Goal: Task Accomplishment & Management: Complete application form

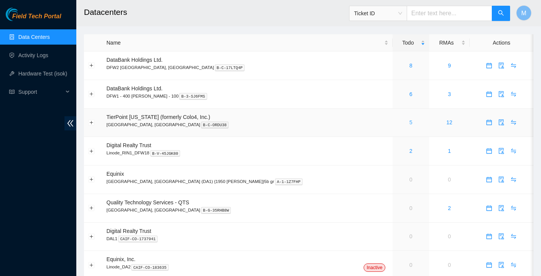
click at [409, 122] on link "5" at bounding box center [410, 122] width 3 height 6
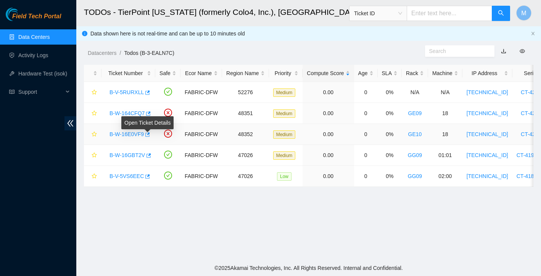
click at [138, 134] on body "Field Tech Portal Data Centers Activity Logs Hardware Test (isok) Support TODOs…" at bounding box center [270, 138] width 541 height 276
click at [132, 135] on link "B-W-16E0VF9" at bounding box center [126, 134] width 34 height 6
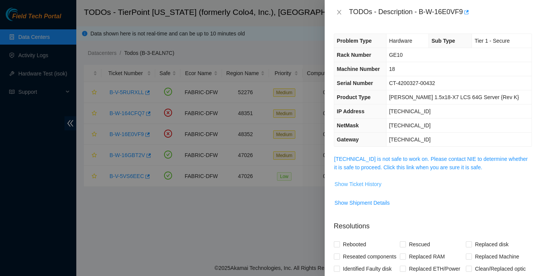
click at [356, 183] on span "Show Ticket History" at bounding box center [357, 184] width 47 height 8
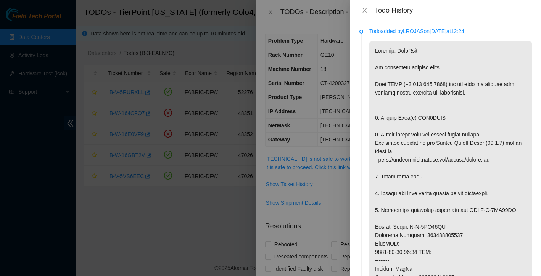
click at [362, 5] on div "Todo History" at bounding box center [445, 10] width 191 height 21
click at [366, 12] on icon "close" at bounding box center [364, 10] width 6 height 6
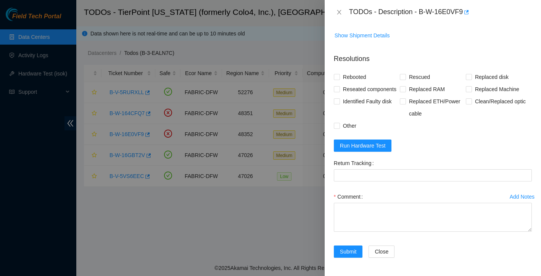
scroll to position [180, 0]
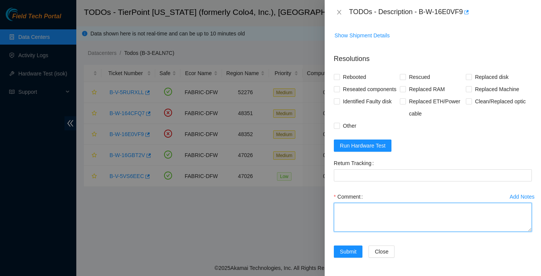
click at [357, 213] on textarea "Comment" at bounding box center [433, 217] width 198 height 29
paste textarea "Ticket: New SN: Bad SN:"
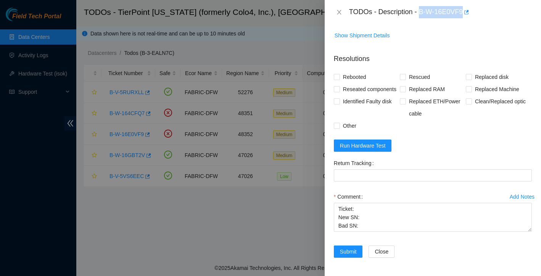
drag, startPoint x: 420, startPoint y: 13, endPoint x: 465, endPoint y: 11, distance: 45.4
click at [465, 11] on div "TODOs - Description - B-W-16E0VF9" at bounding box center [440, 12] width 183 height 12
copy div "B-W-16E0VF9"
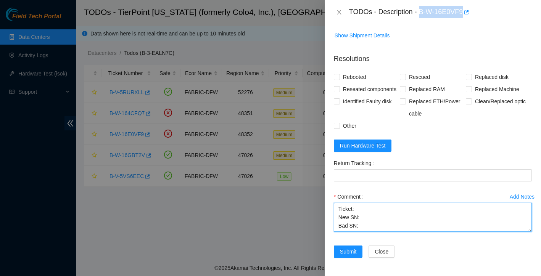
click at [365, 210] on textarea "Ticket: New SN: Bad SN:" at bounding box center [433, 217] width 198 height 29
paste textarea "B-W-16E0VF9"
click at [365, 220] on textarea "Ticket: B-W-16E0VF9 New SN: Bad SN:" at bounding box center [433, 217] width 198 height 29
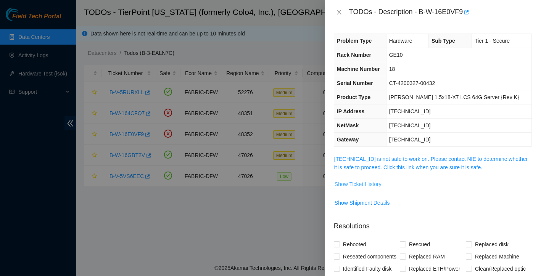
click at [371, 185] on span "Show Ticket History" at bounding box center [357, 184] width 47 height 8
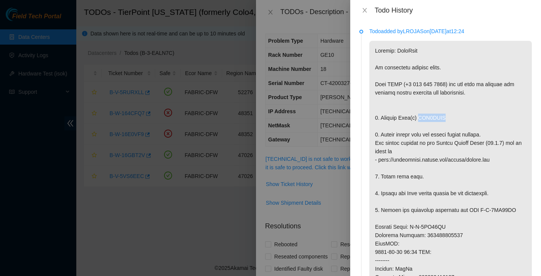
drag, startPoint x: 422, startPoint y: 118, endPoint x: 456, endPoint y: 118, distance: 34.3
click at [456, 118] on p at bounding box center [450, 244] width 162 height 406
copy p "WJG0GMNM"
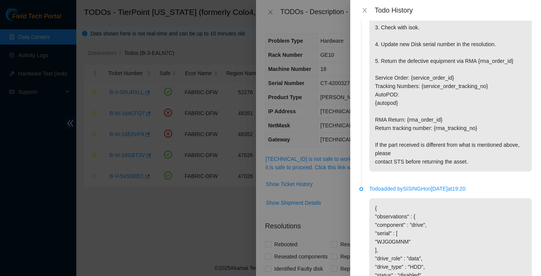
scroll to position [878, 0]
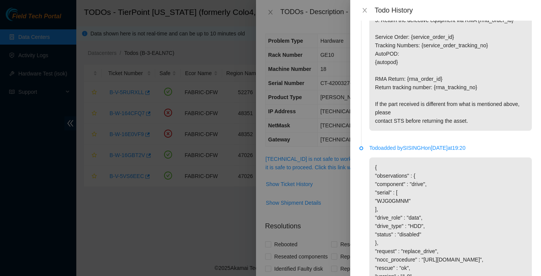
click at [335, 224] on div at bounding box center [270, 138] width 541 height 276
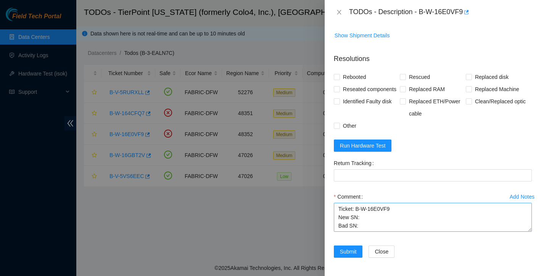
scroll to position [180, 0]
click at [371, 216] on textarea "Ticket: B-W-16E0VF9 New SN: Bad SN:" at bounding box center [433, 217] width 198 height 29
paste textarea "WJG0GMNM"
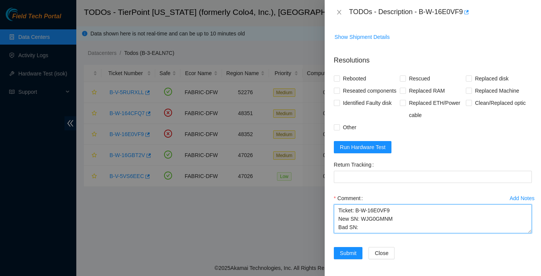
scroll to position [167, 0]
drag, startPoint x: 361, startPoint y: 231, endPoint x: 401, endPoint y: 231, distance: 39.7
click at [401, 231] on textarea "Ticket: B-W-16E0VF9 New SN: WJG0GMNM Bad SN:" at bounding box center [433, 218] width 198 height 29
click at [371, 233] on textarea "Ticket: B-W-16E0VF9 New SN: WJG0GMNM Bad SN:" at bounding box center [433, 218] width 198 height 29
paste textarea "WJG0GMNM"
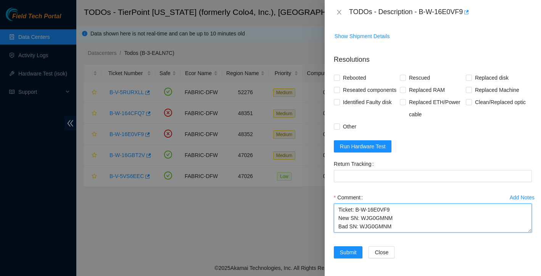
click at [394, 231] on textarea "Ticket: B-W-16E0VF9 New SN: WJG0GMNM Bad SN: WJG0GMNM" at bounding box center [433, 218] width 198 height 29
click at [400, 230] on textarea "Ticket: B-W-16E0VF9 New SN: Z1Z7N0SR Bad SN: WJG0GMNM" at bounding box center [433, 218] width 198 height 29
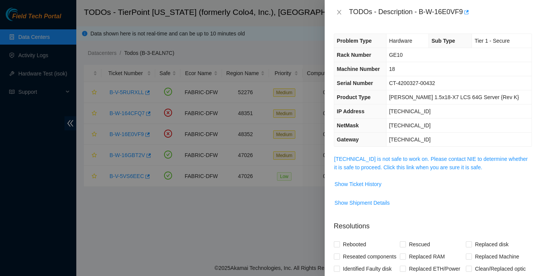
scroll to position [0, 0]
click at [371, 186] on span "Show Ticket History" at bounding box center [357, 184] width 47 height 8
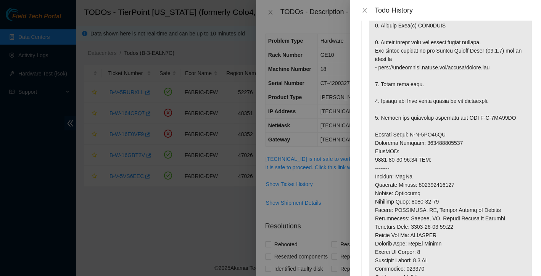
scroll to position [98, 0]
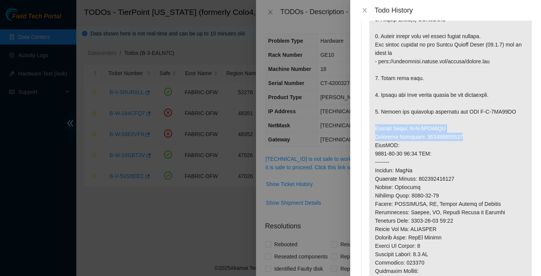
drag, startPoint x: 375, startPoint y: 129, endPoint x: 467, endPoint y: 137, distance: 93.0
click at [467, 137] on p at bounding box center [450, 145] width 162 height 406
copy p "Service Order: B-V-5VL47HQ Tracking Numbers: 463470057539"
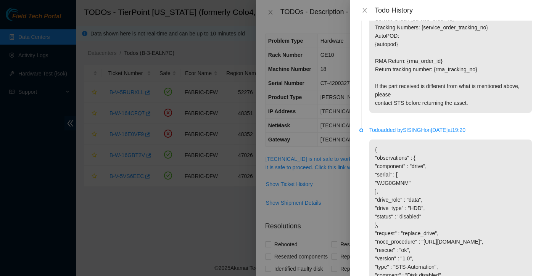
scroll to position [955, 0]
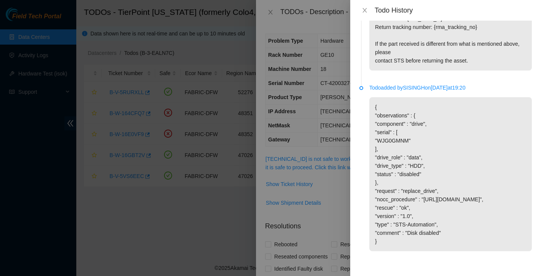
click at [329, 197] on div at bounding box center [270, 138] width 541 height 276
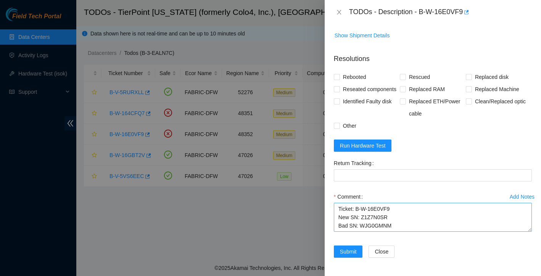
scroll to position [180, 0]
click at [399, 218] on textarea "Ticket: B-W-16E0VF9 New SN: Z1Z7N0SR Bad SN: WJG0GMNM" at bounding box center [433, 217] width 198 height 29
paste textarea "Service Order: B-V-5VL47HQ Tracking Numbers: 463470057539"
click at [339, 221] on textarea "Ticket: B-W-16E0VF9 New SN: Z1Z7N0SR Bad SN: WJG0GMNM Service Order: B-V-5VL47H…" at bounding box center [433, 217] width 198 height 29
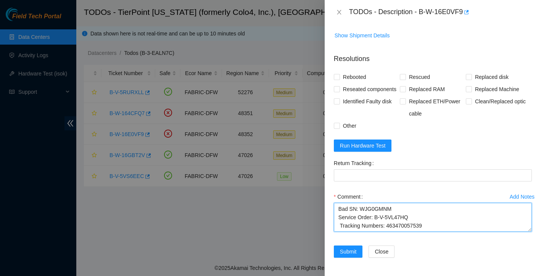
click at [340, 221] on textarea "Ticket: B-W-16E0VF9 New SN: Z1Z7N0SR Bad SN: WJG0GMNM Service Order: B-V-5VL47H…" at bounding box center [433, 217] width 198 height 29
click at [431, 219] on textarea "Ticket: B-W-16E0VF9 New SN: Z1Z7N0SR Bad SN: WJG0GMNM Service Order: B-V-5VL47H…" at bounding box center [433, 217] width 198 height 29
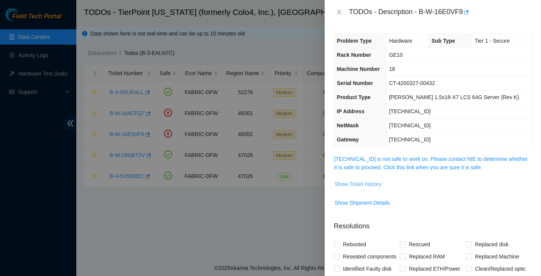
scroll to position [0, 0]
click at [363, 185] on span "Show Ticket History" at bounding box center [357, 184] width 47 height 8
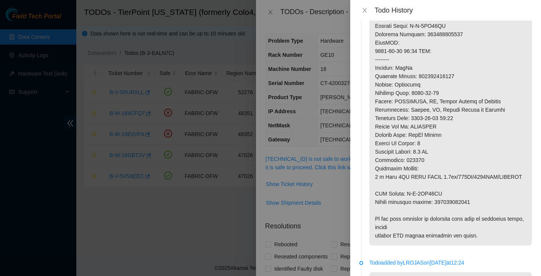
scroll to position [249, 0]
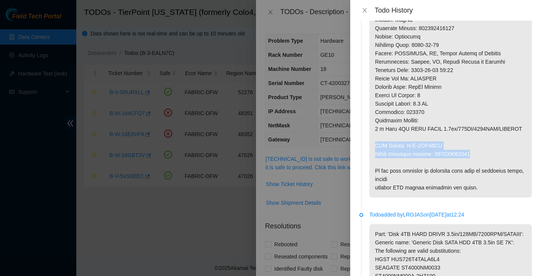
drag, startPoint x: 376, startPoint y: 146, endPoint x: 479, endPoint y: 156, distance: 103.5
copy p "RMA Return: B-V-5VL47HZ Return tracking number: 463470057540"
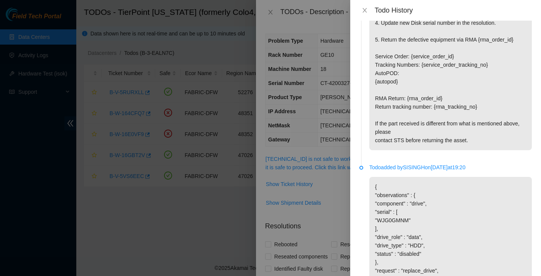
scroll to position [876, 0]
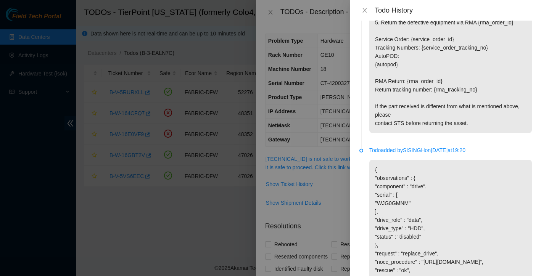
click at [341, 202] on div at bounding box center [270, 138] width 541 height 276
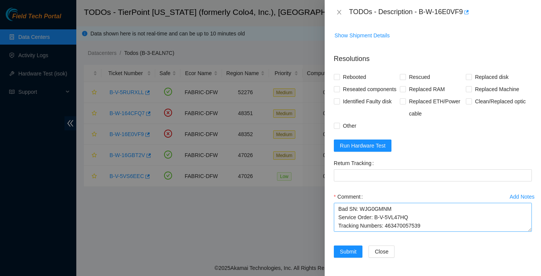
scroll to position [180, 0]
click at [434, 219] on textarea "Ticket: B-W-16E0VF9 New SN: Z1Z7N0SR Bad SN: WJG0GMNM Service Order: B-V-5VL47H…" at bounding box center [433, 217] width 198 height 29
paste textarea "RMA Return: B-V-5VL47HZ Return tracking number: 463470057540"
click at [340, 220] on textarea "Ticket: B-W-16E0VF9 New SN: Z1Z7N0SR Bad SN: WJG0GMNM Service Order: B-V-5VL47H…" at bounding box center [433, 217] width 198 height 29
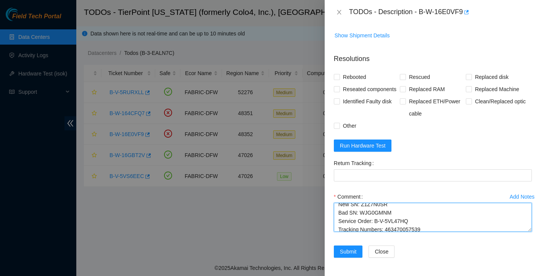
scroll to position [0, 0]
drag, startPoint x: 440, startPoint y: 221, endPoint x: 416, endPoint y: 196, distance: 34.5
click at [416, 196] on div "Comment Ticket: B-W-16E0VF9 New SN: Z1Z7N0SR Bad SN: WJG0GMNM Service Order: B-…" at bounding box center [433, 214] width 198 height 46
type textarea "Ticket: B-W-16E0VF9 New SN: Z1Z7N0SR Bad SN: WJG0GMNM Service Order: B-V-5VL47H…"
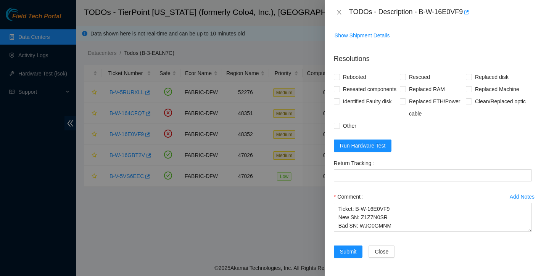
click at [423, 157] on div "Return Tracking" at bounding box center [433, 163] width 198 height 12
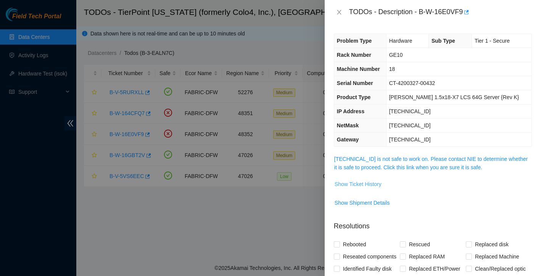
click at [381, 181] on span "Show Ticket History" at bounding box center [357, 184] width 47 height 8
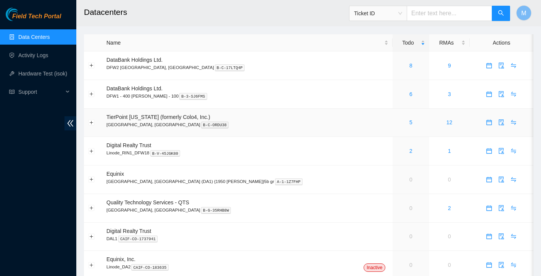
click at [396, 122] on div "5" at bounding box center [410, 122] width 28 height 8
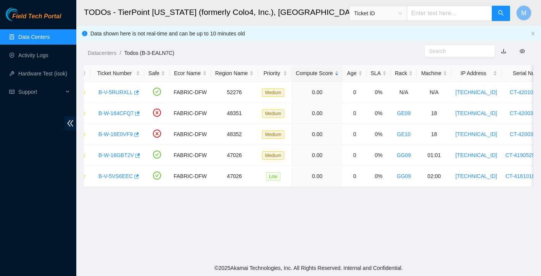
scroll to position [0, -3]
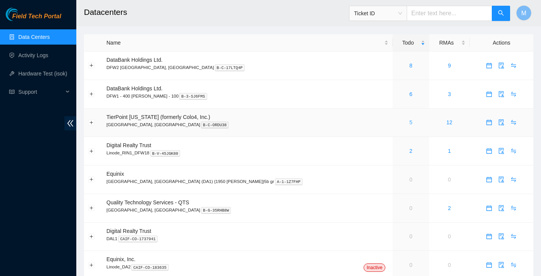
click at [409, 123] on link "5" at bounding box center [410, 122] width 3 height 6
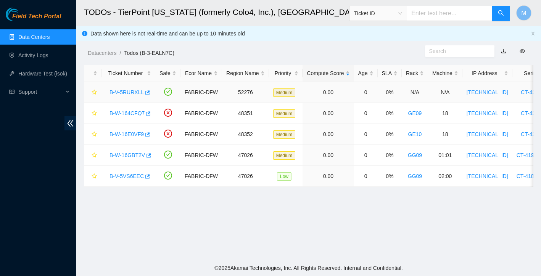
click at [132, 93] on link "B-V-5RURXLL" at bounding box center [126, 92] width 34 height 6
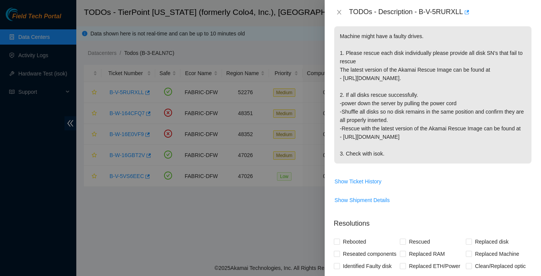
scroll to position [170, 0]
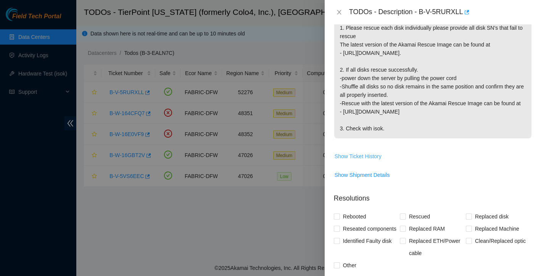
click at [359, 160] on span "Show Ticket History" at bounding box center [357, 156] width 47 height 8
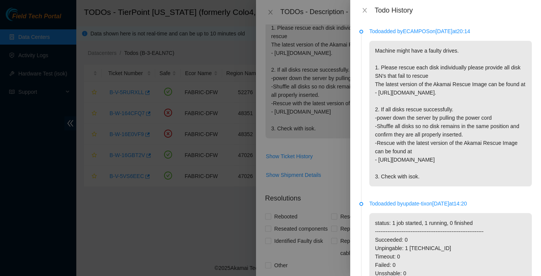
scroll to position [0, 0]
click at [364, 11] on icon "close" at bounding box center [364, 10] width 6 height 6
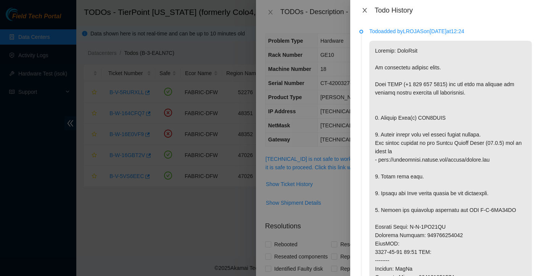
click at [363, 10] on icon "close" at bounding box center [364, 10] width 6 height 6
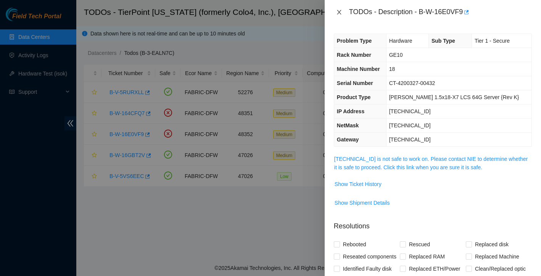
click at [340, 13] on icon "close" at bounding box center [339, 12] width 6 height 6
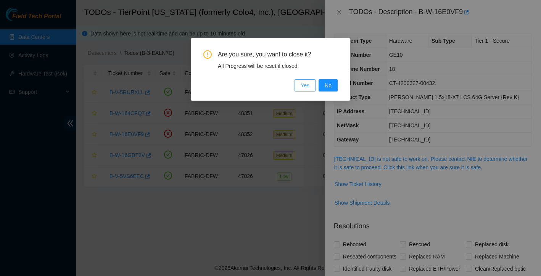
click at [308, 87] on span "Yes" at bounding box center [304, 85] width 9 height 8
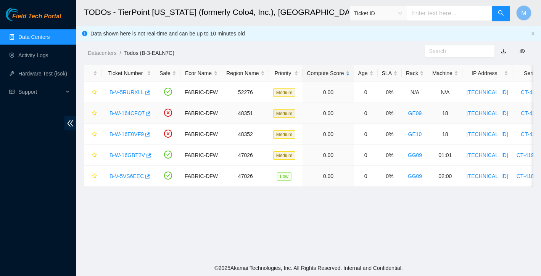
click at [127, 109] on div "B-W-164CFQ7" at bounding box center [128, 113] width 45 height 12
click at [128, 113] on link "B-W-164CFQ7" at bounding box center [126, 113] width 35 height 6
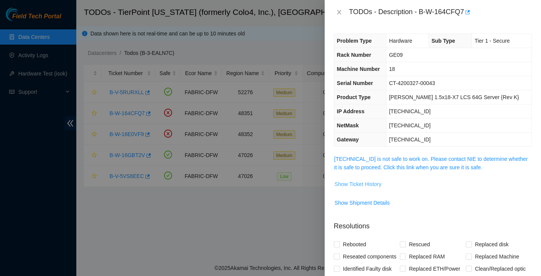
click at [377, 183] on span "Show Ticket History" at bounding box center [357, 184] width 47 height 8
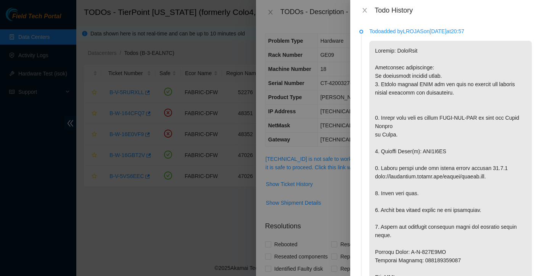
click at [324, 149] on div at bounding box center [270, 138] width 541 height 276
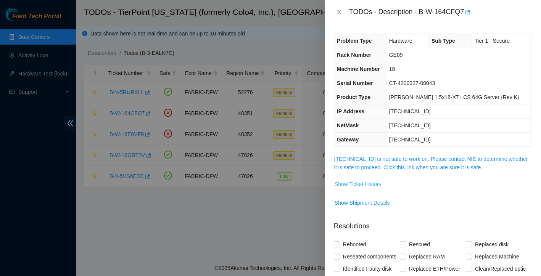
click at [368, 184] on span "Show Ticket History" at bounding box center [357, 184] width 47 height 8
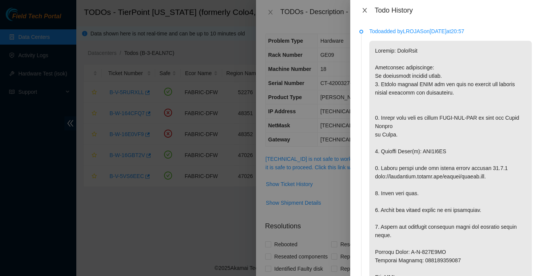
click at [366, 9] on icon "close" at bounding box center [364, 10] width 6 height 6
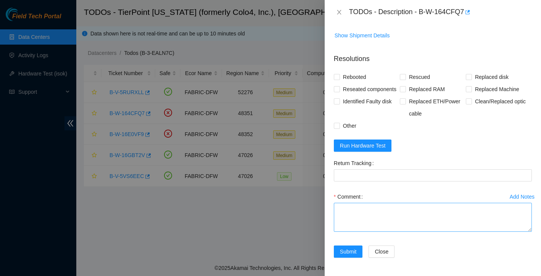
scroll to position [180, 0]
click at [358, 226] on textarea "Comment" at bounding box center [433, 217] width 198 height 29
paste textarea "Ticket: New SN: Bad SN:"
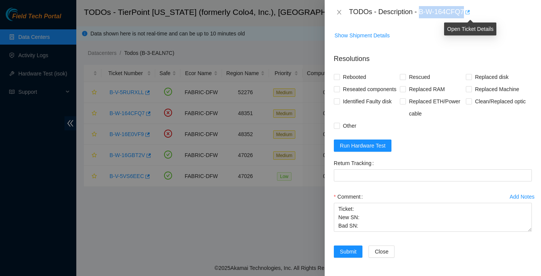
drag, startPoint x: 421, startPoint y: 11, endPoint x: 468, endPoint y: 12, distance: 47.7
click at [468, 12] on div "TODOs - Description - B-W-164CFQ7" at bounding box center [440, 12] width 183 height 12
copy div "B-W-164CFQ7"
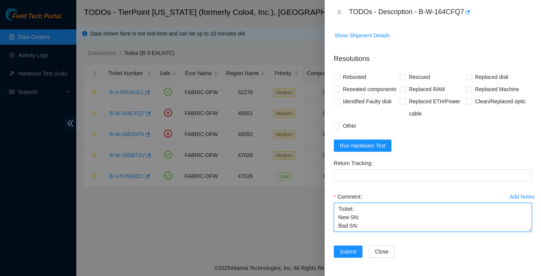
click at [371, 206] on textarea "Ticket: New SN: Bad SN:" at bounding box center [433, 217] width 198 height 29
paste textarea "B-W-164CFQ7"
click at [370, 226] on textarea "Ticket: B-W-164CFQ7 New SN: Bad SN:" at bounding box center [433, 217] width 198 height 29
click at [371, 214] on textarea "Ticket: B-W-164CFQ7 New SN: Bad SN:" at bounding box center [433, 217] width 198 height 29
click at [368, 231] on textarea "Ticket: B-W-164CFQ7 New SN: 20IRK4VBFJKA Bad SN:" at bounding box center [433, 217] width 198 height 29
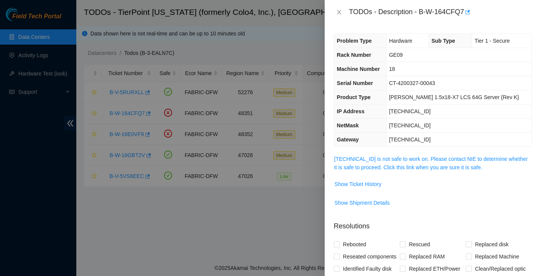
scroll to position [0, 0]
click at [376, 188] on button "Show Ticket History" at bounding box center [358, 184] width 48 height 12
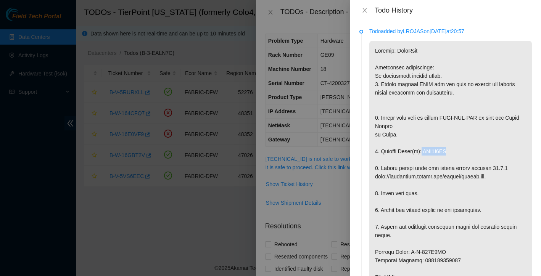
drag, startPoint x: 423, startPoint y: 149, endPoint x: 455, endPoint y: 153, distance: 32.2
click at [455, 153] on p at bounding box center [450, 269] width 162 height 456
copy p "WJG0B6FZ"
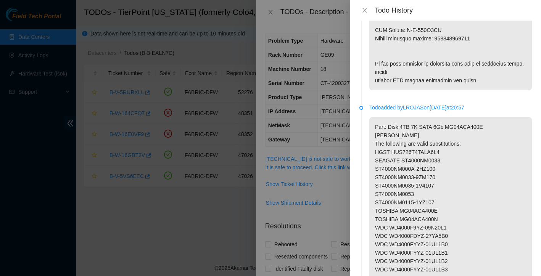
scroll to position [438, 0]
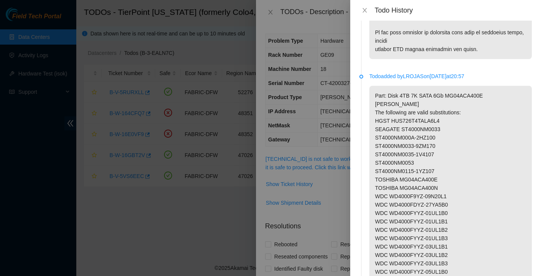
click at [339, 191] on div at bounding box center [270, 138] width 541 height 276
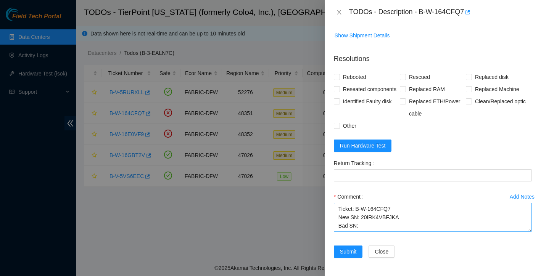
scroll to position [180, 0]
click at [378, 229] on textarea "Ticket: B-W-164CFQ7 New SN: 20IRK4VBFJKA Bad SN:" at bounding box center [433, 217] width 198 height 29
paste textarea "WJG0B6FZ"
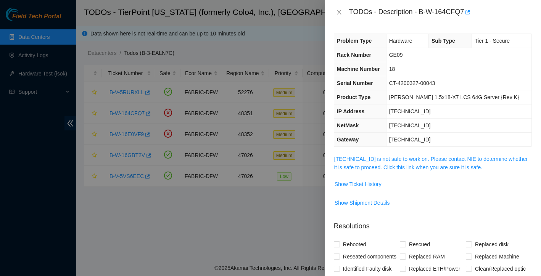
scroll to position [0, 0]
click at [375, 185] on span "Show Ticket History" at bounding box center [357, 184] width 47 height 8
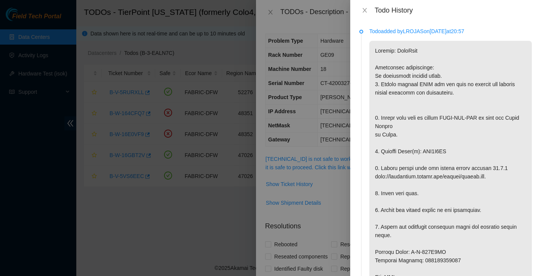
scroll to position [126, 0]
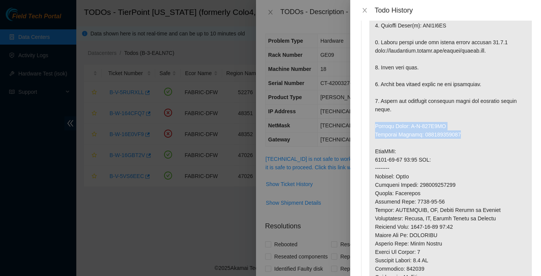
drag, startPoint x: 376, startPoint y: 125, endPoint x: 468, endPoint y: 133, distance: 93.0
click at [468, 133] on p at bounding box center [450, 143] width 162 height 456
copy p "Service Order: B-W-167U1BO Tracking Numbers: 463470055948"
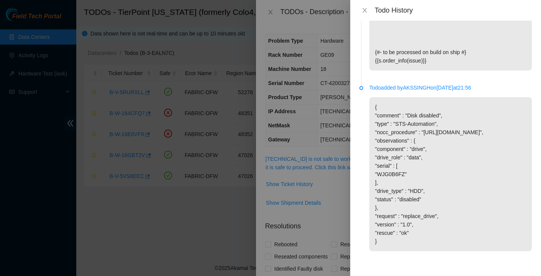
scroll to position [1040, 0]
click at [338, 193] on div at bounding box center [270, 138] width 541 height 276
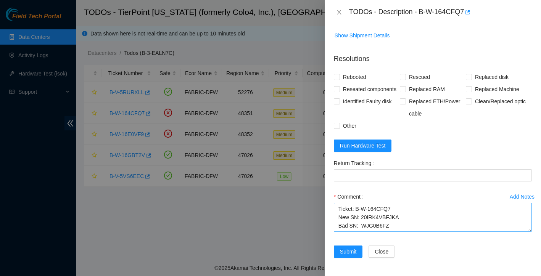
scroll to position [180, 0]
click at [396, 220] on textarea "Ticket: B-W-164CFQ7 New SN: 20IRK4VBFJKA Bad SN: WJG0B6FZ" at bounding box center [433, 217] width 198 height 29
paste textarea "Service Order: B-W-167U1BO Tracking Numbers: 463470055948"
click at [340, 218] on textarea "Ticket: B-W-164CFQ7 New SN: 20IRK4VBFJKA Bad SN: WJG0B6FZ Service Order: B-W-16…" at bounding box center [433, 217] width 198 height 29
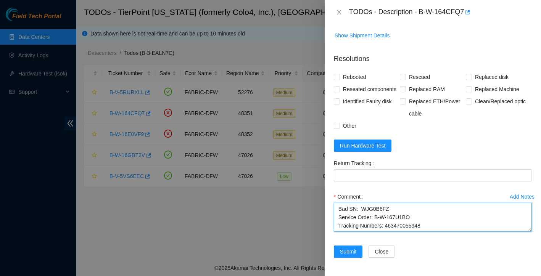
click at [435, 216] on textarea "Ticket: B-W-164CFQ7 New SN: 20IRK4VBFJKA Bad SN: WJG0B6FZ Service Order: B-W-16…" at bounding box center [433, 217] width 198 height 29
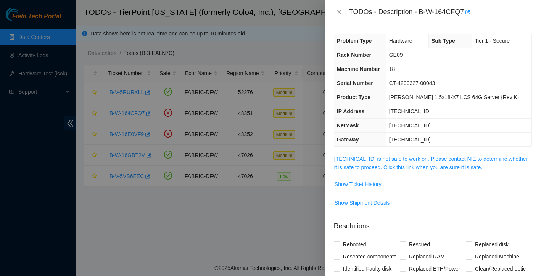
scroll to position [0, 0]
click at [380, 184] on span "Show Ticket History" at bounding box center [357, 184] width 47 height 8
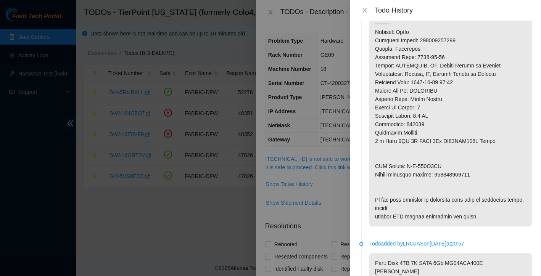
scroll to position [282, 0]
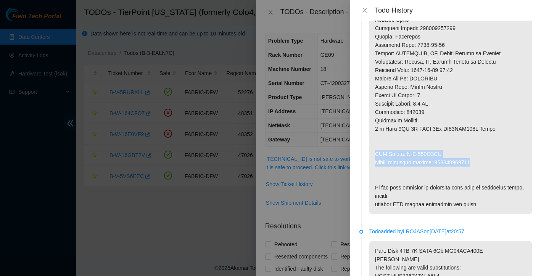
drag, startPoint x: 376, startPoint y: 151, endPoint x: 483, endPoint y: 165, distance: 108.4
copy p "RMA Return: B-W-167U1BX Return tracking number: 463470055959"
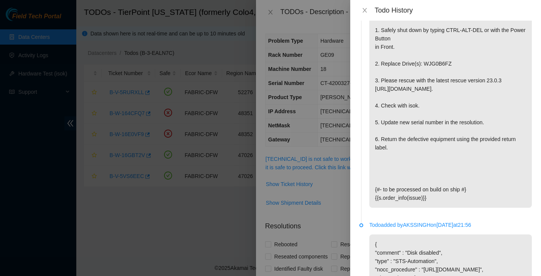
scroll to position [956, 0]
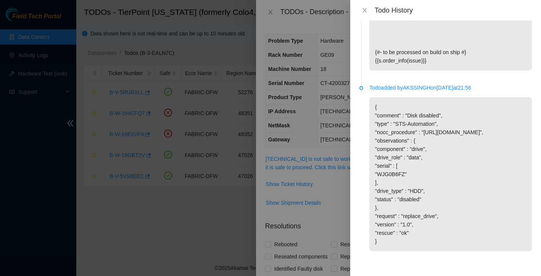
click at [340, 213] on div at bounding box center [270, 138] width 541 height 276
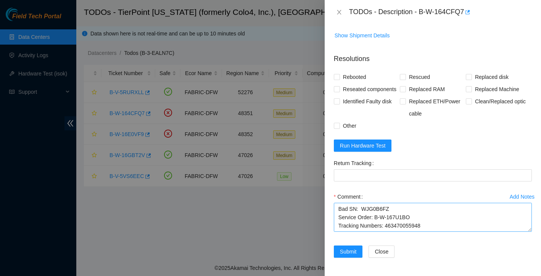
scroll to position [180, 0]
click at [369, 227] on textarea "Ticket: B-W-164CFQ7 New SN: 20IRK4VBFJKA Bad SN: WJG0B6FZ Service Order: B-W-16…" at bounding box center [433, 217] width 198 height 29
paste textarea "RMA Return: B-W-167U1BX Return tracking number: 463470055959"
drag, startPoint x: 446, startPoint y: 211, endPoint x: 410, endPoint y: 180, distance: 48.1
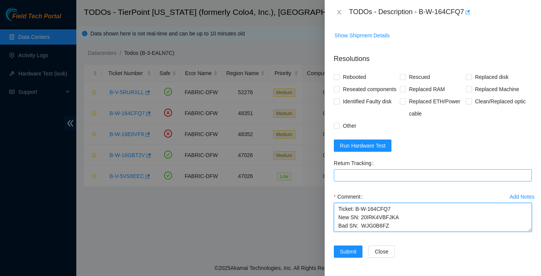
click at [410, 180] on form "Resolutions Rebooted Rescued Replaced disk Reseated components Replaced RAM Rep…" at bounding box center [433, 157] width 198 height 219
type textarea "Ticket: B-W-164CFQ7 New SN: 20IRK4VBFJKA Bad SN: WJG0B6FZ Service Order: B-W-16…"
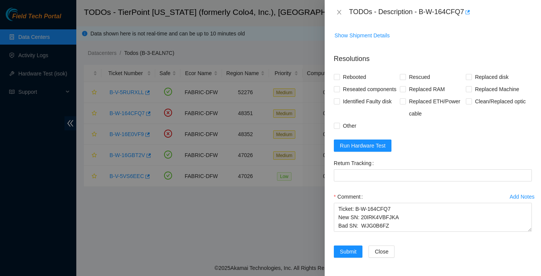
click at [393, 193] on div "Comment" at bounding box center [433, 197] width 198 height 12
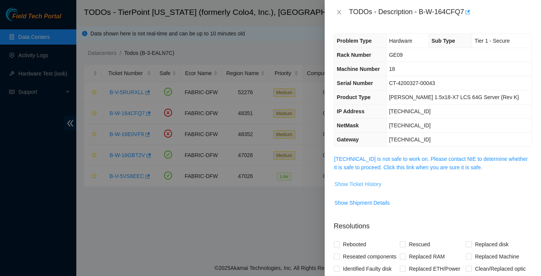
click at [376, 183] on span "Show Ticket History" at bounding box center [357, 184] width 47 height 8
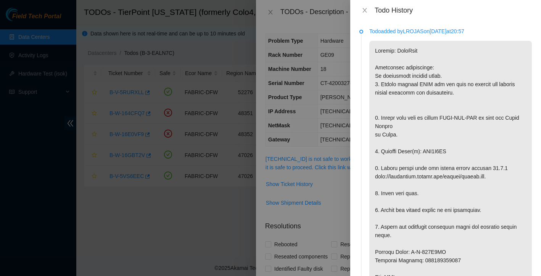
click at [334, 197] on div at bounding box center [270, 138] width 541 height 276
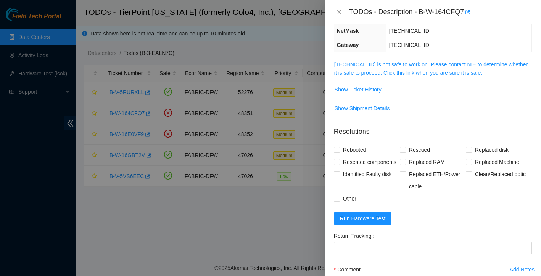
scroll to position [110, 0]
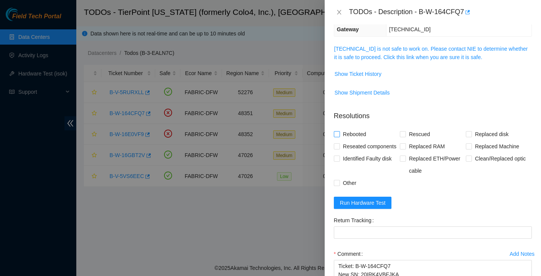
click at [336, 129] on label "Rebooted" at bounding box center [351, 134] width 35 height 12
click at [336, 131] on input "Rebooted" at bounding box center [336, 133] width 5 height 5
checkbox input "true"
click at [404, 135] on input "Rescued" at bounding box center [402, 133] width 5 height 5
checkbox input "true"
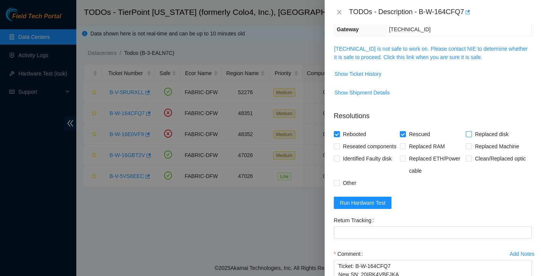
click at [470, 135] on input "Replaced disk" at bounding box center [467, 133] width 5 height 5
checkbox input "true"
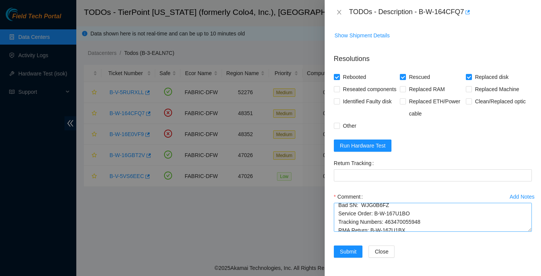
scroll to position [40, 0]
drag, startPoint x: 400, startPoint y: 220, endPoint x: 444, endPoint y: 219, distance: 43.8
click at [445, 219] on textarea "Ticket: B-W-164CFQ7 New SN: 20IRK4VBFJKA Bad SN: WJG0B6FZ Service Order: B-W-16…" at bounding box center [433, 217] width 198 height 29
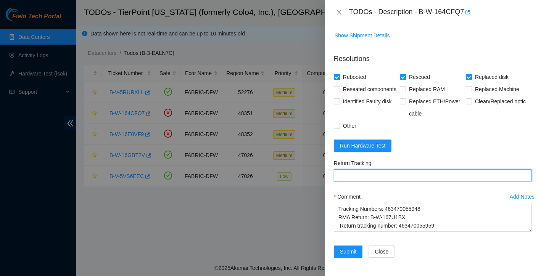
click at [395, 172] on Tracking "Return Tracking" at bounding box center [433, 175] width 198 height 12
paste Tracking "463470055959"
type Tracking "463470055959"
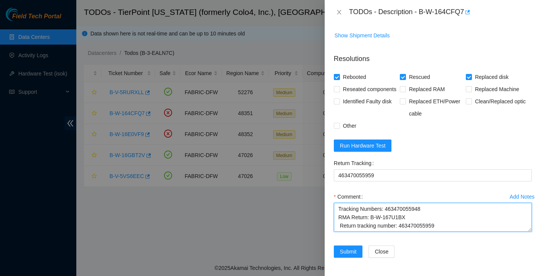
scroll to position [59, 0]
drag, startPoint x: 338, startPoint y: 210, endPoint x: 423, endPoint y: 224, distance: 86.6
click at [419, 234] on div "Comment Ticket: B-W-164CFQ7 New SN: 20IRK4VBFJKA Bad SN: WJG0B6FZ Service Order…" at bounding box center [433, 214] width 198 height 46
click at [355, 226] on textarea "Ticket: B-W-164CFQ7 New SN: 20IRK4VBFJKA Bad SN: WJG0B6FZ Service Order: B-W-16…" at bounding box center [433, 217] width 198 height 29
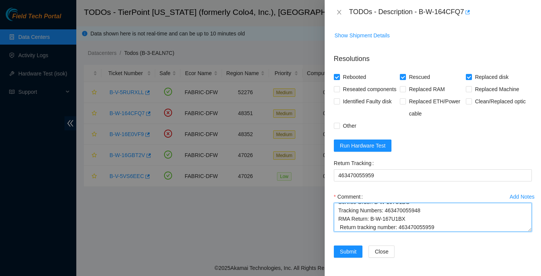
click at [340, 227] on textarea "Ticket: B-W-164CFQ7 New SN: 20IRK4VBFJKA Bad SN: WJG0B6FZ Service Order: B-W-16…" at bounding box center [433, 217] width 198 height 29
drag, startPoint x: 337, startPoint y: 208, endPoint x: 398, endPoint y: 248, distance: 73.2
click at [398, 248] on form "Resolutions Rebooted Rescued Replaced disk Reseated components Replaced RAM Rep…" at bounding box center [433, 157] width 198 height 219
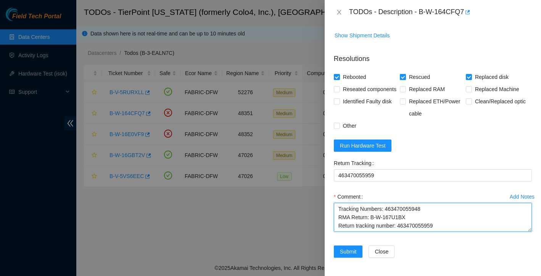
click at [417, 225] on textarea "Ticket: B-W-164CFQ7 New SN: 20IRK4VBFJKA Bad SN: WJG0B6FZ Service Order: B-W-16…" at bounding box center [433, 217] width 198 height 29
type textarea "Ticket: B-W-164CFQ7 New SN: 20IRK4VBFJKA Bad SN: WJG0B6FZ Service Order: B-W-16…"
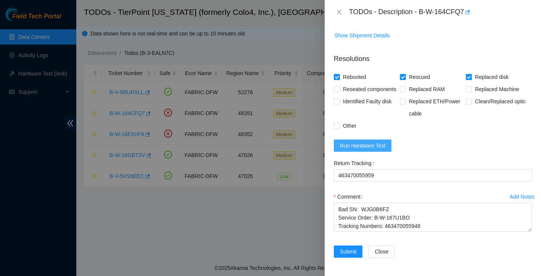
click at [382, 150] on button "Run Hardware Test" at bounding box center [363, 146] width 58 height 12
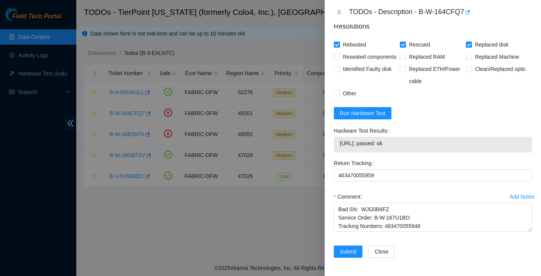
scroll to position [212, 0]
click at [346, 250] on span "Submit" at bounding box center [348, 251] width 17 height 8
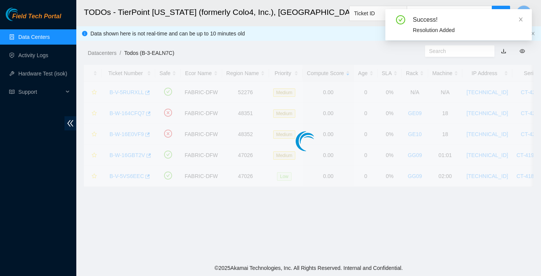
scroll to position [149, 0]
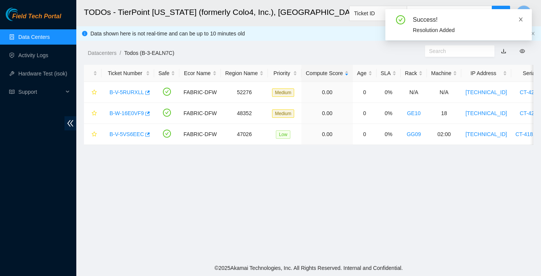
click at [520, 18] on icon "close" at bounding box center [520, 19] width 5 height 5
